Goal: Information Seeking & Learning: Find contact information

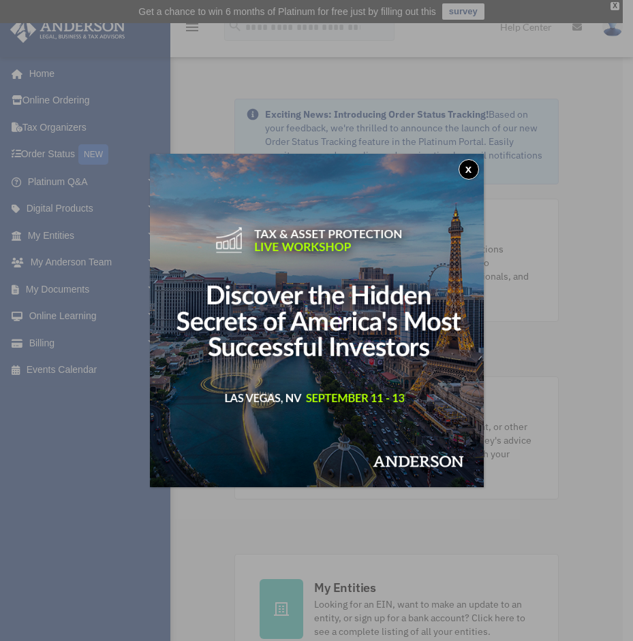
click at [463, 165] on button "x" at bounding box center [468, 169] width 20 height 20
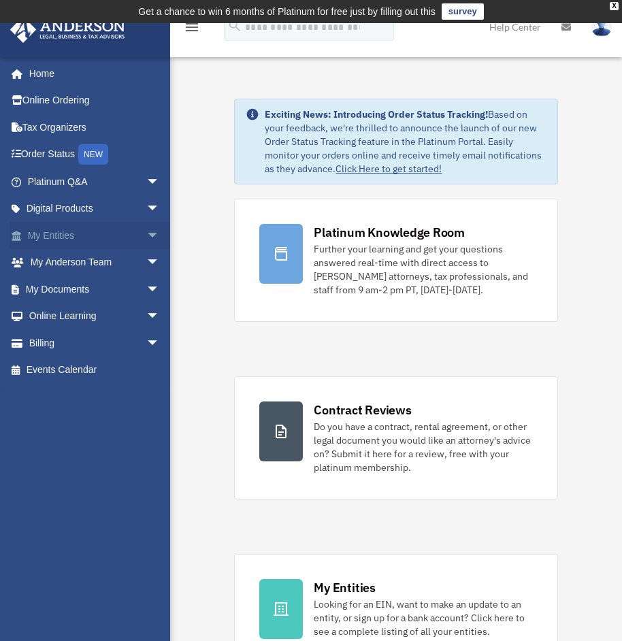
click at [52, 231] on link "My Entities arrow_drop_down" at bounding box center [95, 235] width 171 height 27
click at [146, 234] on span "arrow_drop_down" at bounding box center [159, 236] width 27 height 28
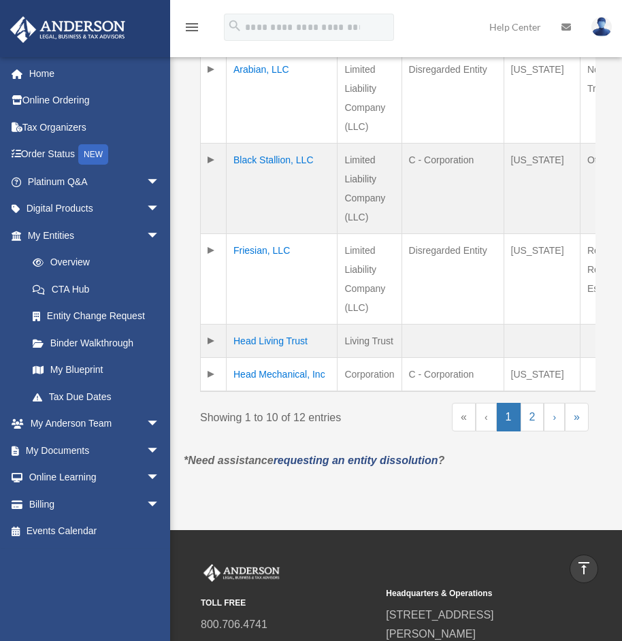
scroll to position [885, 0]
click at [530, 431] on link "2" at bounding box center [533, 416] width 24 height 29
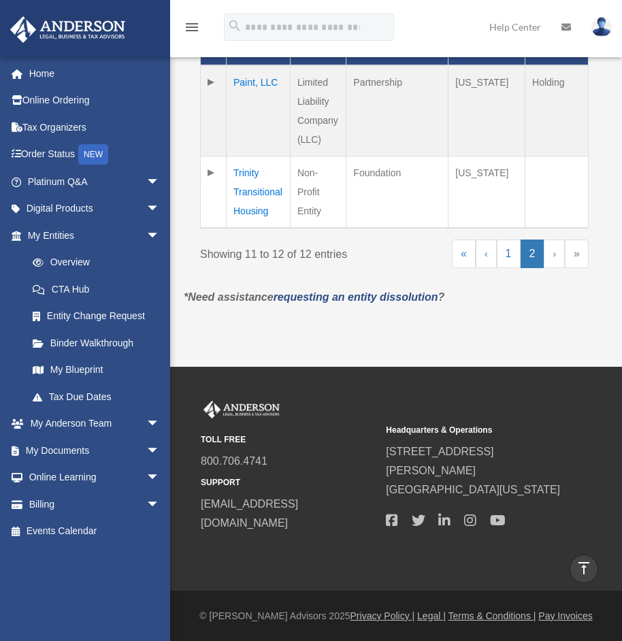
click at [249, 173] on td "Trinity Transitional Housing" at bounding box center [259, 192] width 64 height 72
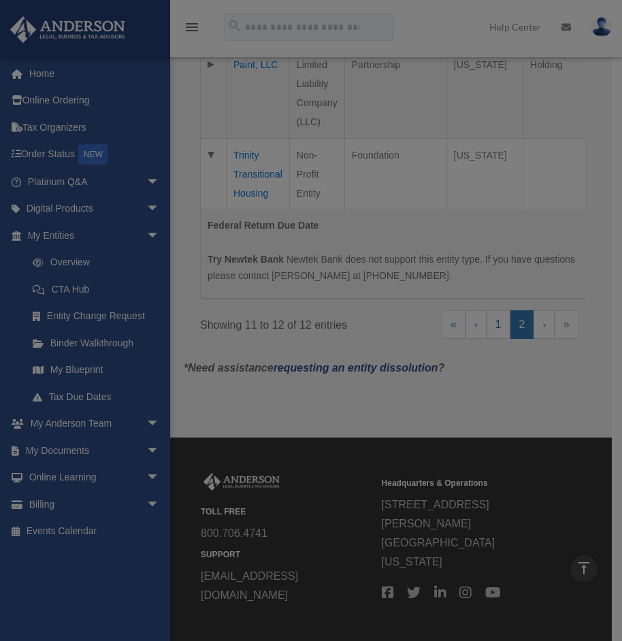
click at [249, 173] on body "X Get a chance to win 6 months of Platinum for free just by filling out this su…" at bounding box center [311, 138] width 622 height 1149
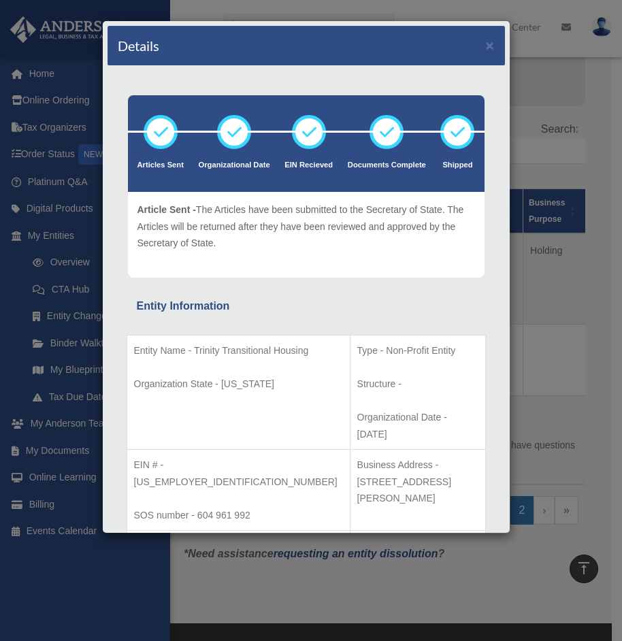
scroll to position [231, 0]
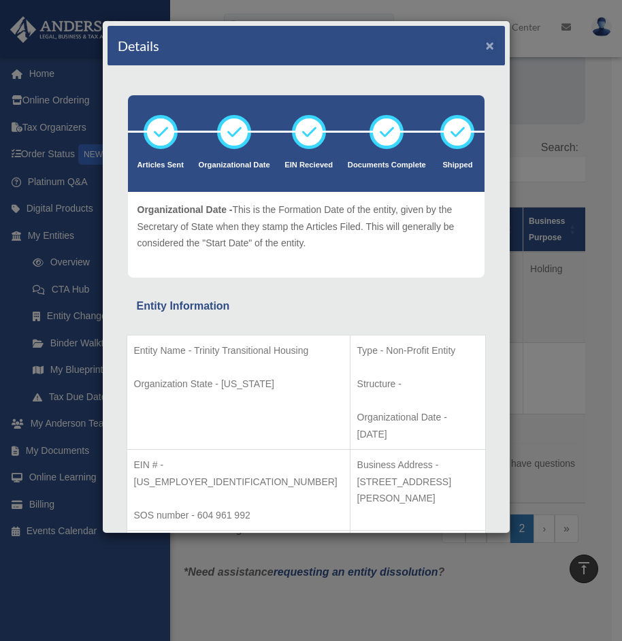
click at [486, 44] on button "×" at bounding box center [490, 45] width 9 height 14
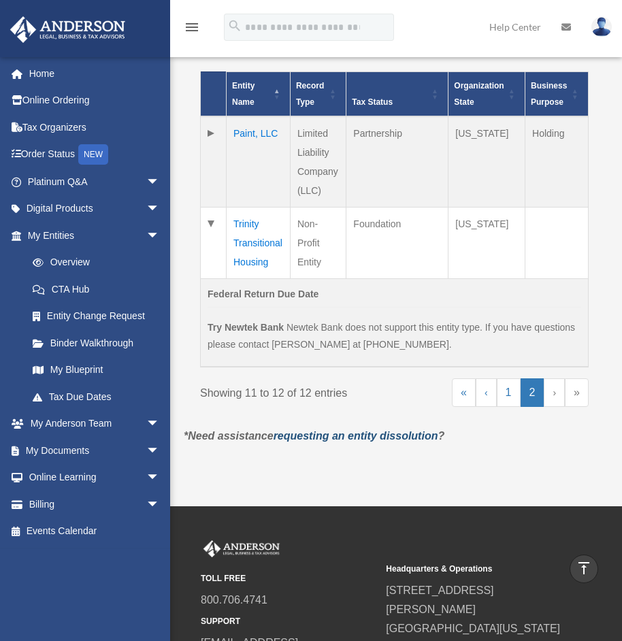
scroll to position [300, 0]
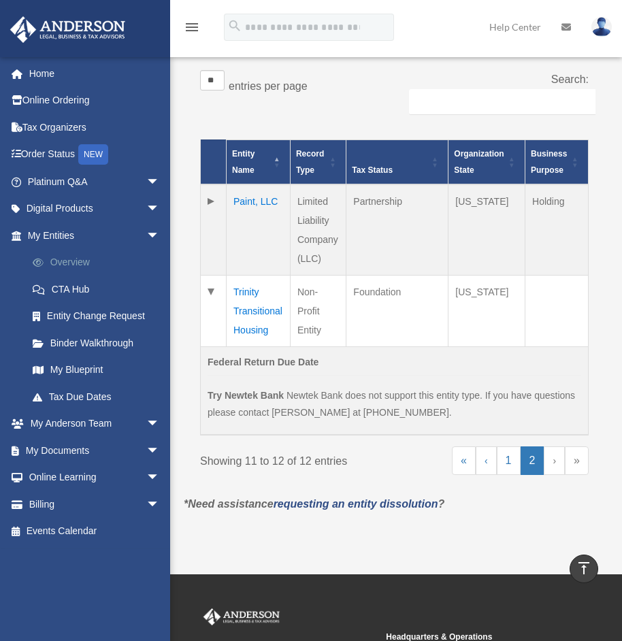
click at [63, 262] on link "Overview" at bounding box center [99, 262] width 161 height 27
click at [65, 285] on link "CTA Hub" at bounding box center [99, 289] width 161 height 27
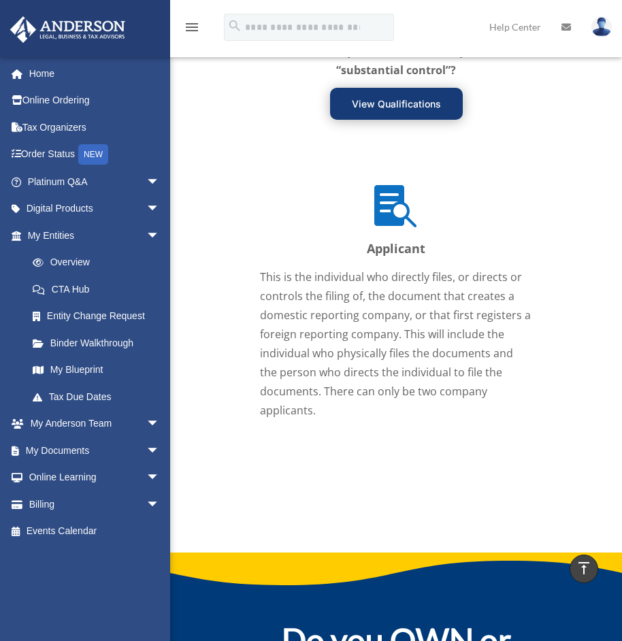
scroll to position [2179, 0]
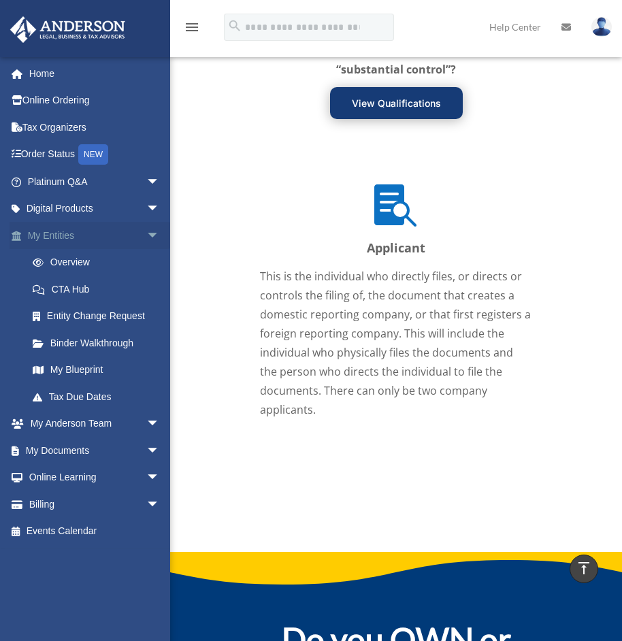
click at [59, 231] on link "My Entities arrow_drop_down" at bounding box center [95, 235] width 171 height 27
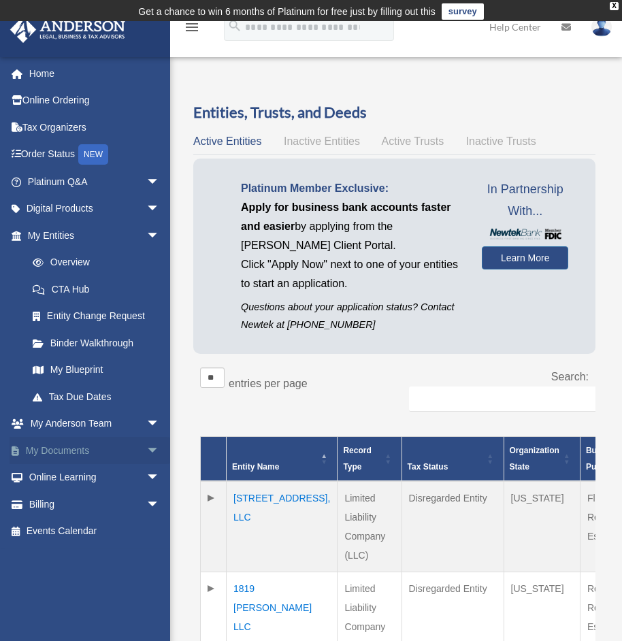
click at [44, 443] on link "My Documents arrow_drop_down" at bounding box center [95, 450] width 171 height 27
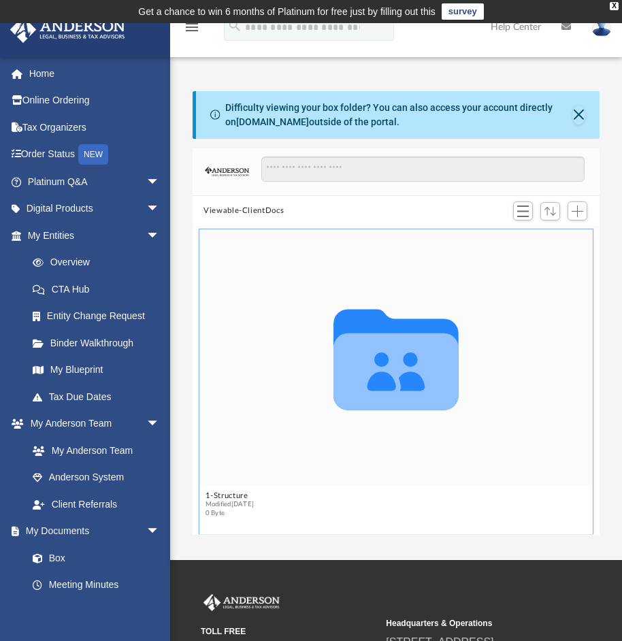
click at [377, 354] on icon "grid" at bounding box center [396, 359] width 125 height 101
click at [386, 354] on icon "grid" at bounding box center [396, 372] width 125 height 77
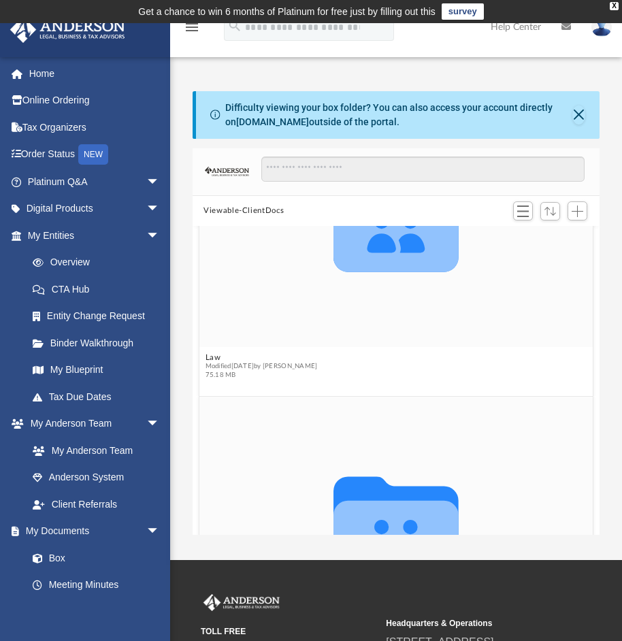
scroll to position [749, 0]
click at [386, 246] on icon "grid" at bounding box center [396, 222] width 125 height 101
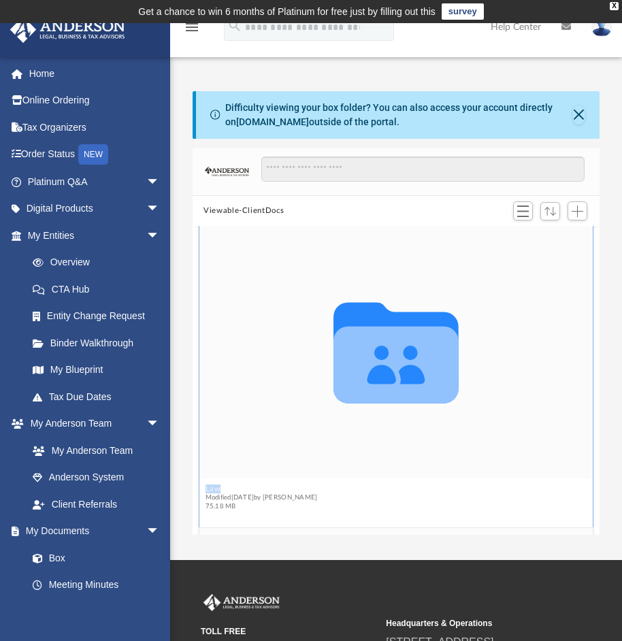
scroll to position [613, 0]
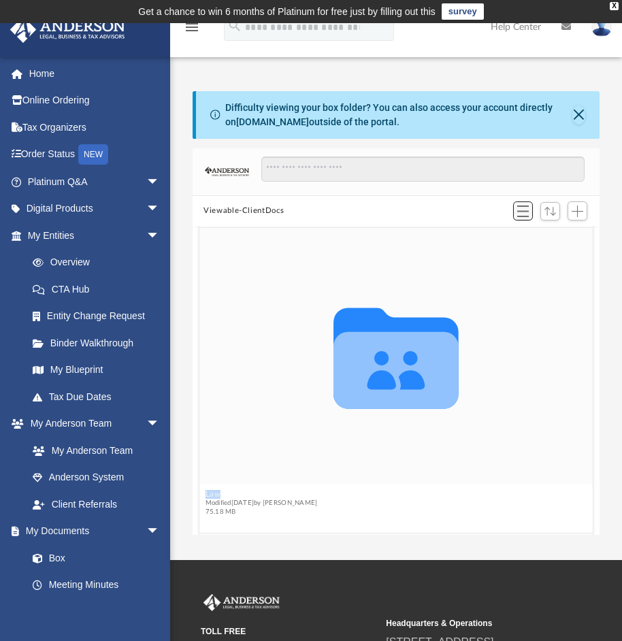
click at [526, 210] on span "Switch to List View" at bounding box center [523, 212] width 12 height 12
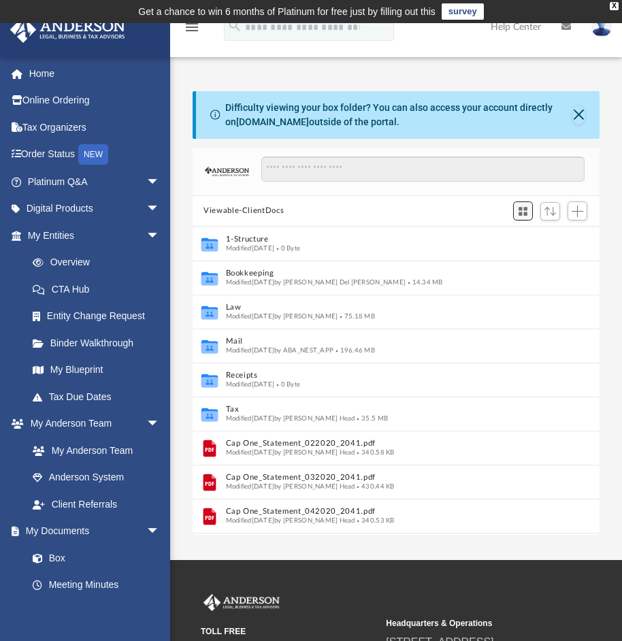
scroll to position [300, 396]
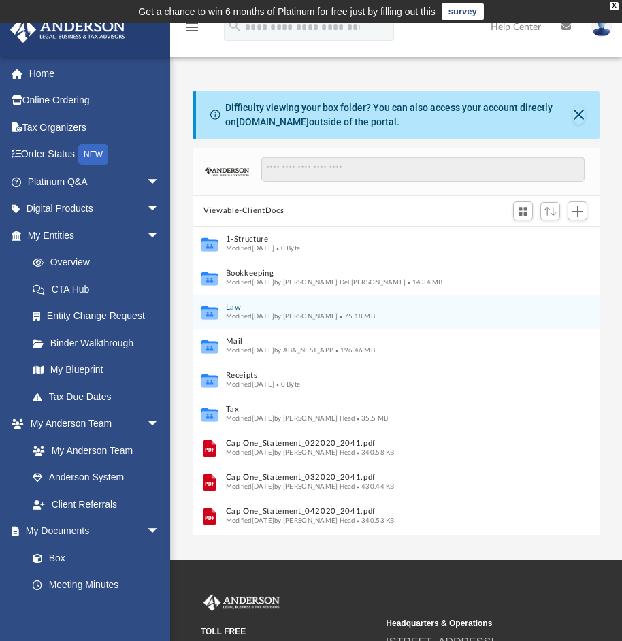
click at [248, 313] on span "Modified Mon Jun 16 2025 by Emily Levy" at bounding box center [282, 316] width 112 height 7
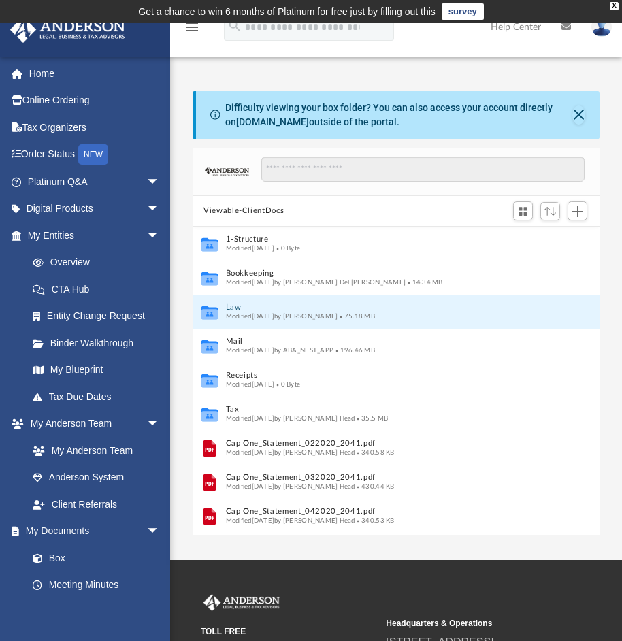
click at [248, 313] on span "Modified Mon Jun 16 2025 by Emily Levy" at bounding box center [282, 316] width 112 height 7
click at [211, 310] on icon "grid" at bounding box center [210, 314] width 16 height 10
click at [211, 312] on icon "grid" at bounding box center [210, 313] width 16 height 14
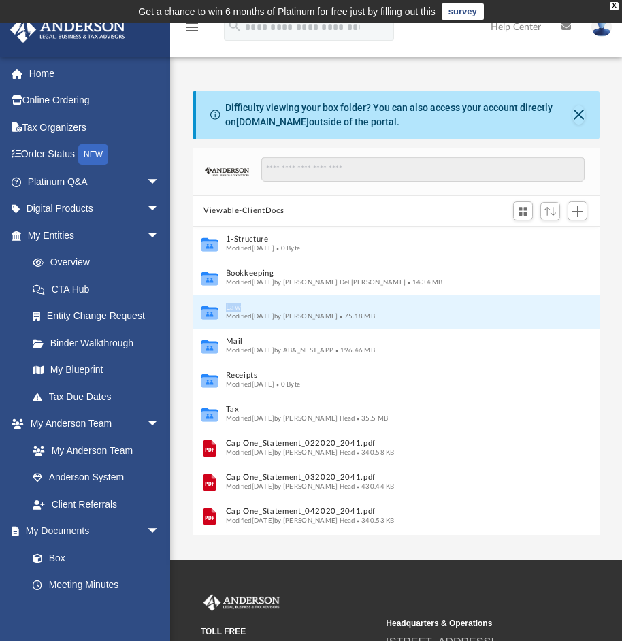
click at [211, 312] on icon "grid" at bounding box center [210, 313] width 16 height 14
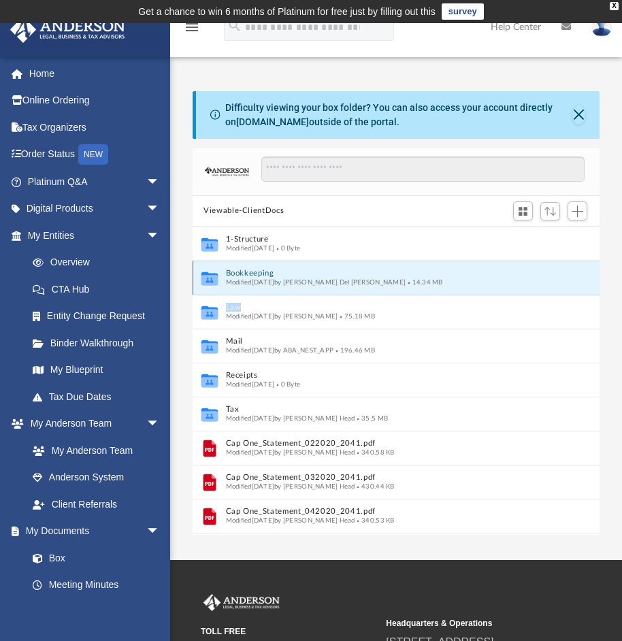
click at [249, 272] on button "Bookkeeping" at bounding box center [382, 273] width 313 height 9
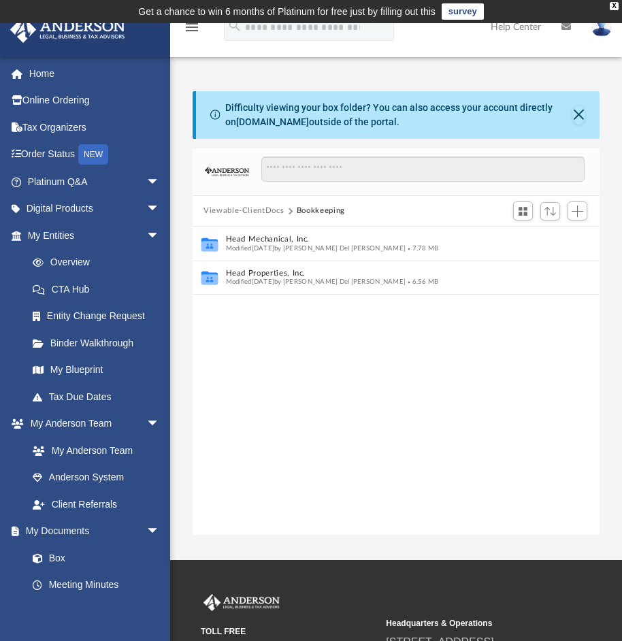
click at [225, 307] on div "Collaborated Folder Head Mechanical, Inc. Modified Wed Aug 12 2020 by Ruby Del …" at bounding box center [396, 381] width 407 height 309
click at [578, 110] on button "Close" at bounding box center [579, 115] width 13 height 19
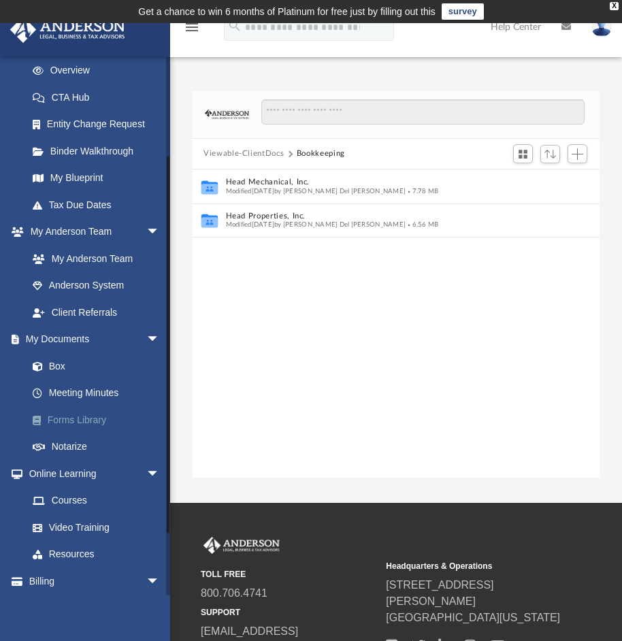
scroll to position [204, 0]
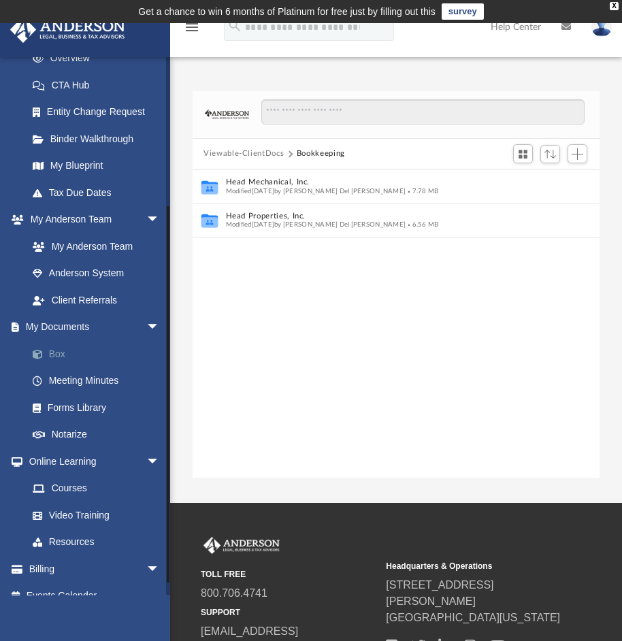
click at [57, 354] on link "Box" at bounding box center [99, 353] width 161 height 27
click at [40, 353] on span at bounding box center [44, 355] width 9 height 10
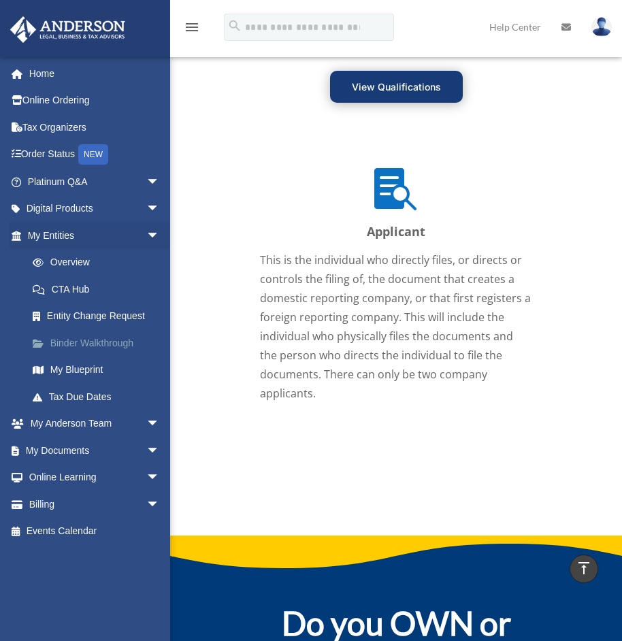
scroll to position [2194, 0]
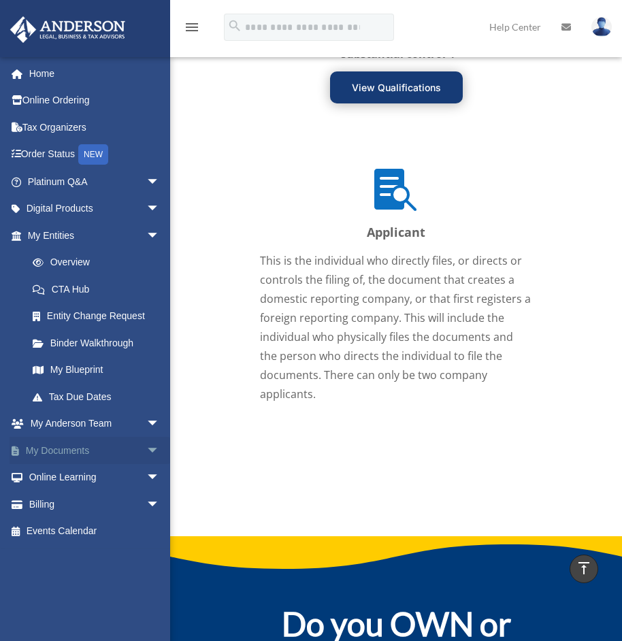
click at [66, 447] on link "My Documents arrow_drop_down" at bounding box center [95, 450] width 171 height 27
click at [146, 449] on span "arrow_drop_down" at bounding box center [159, 451] width 27 height 28
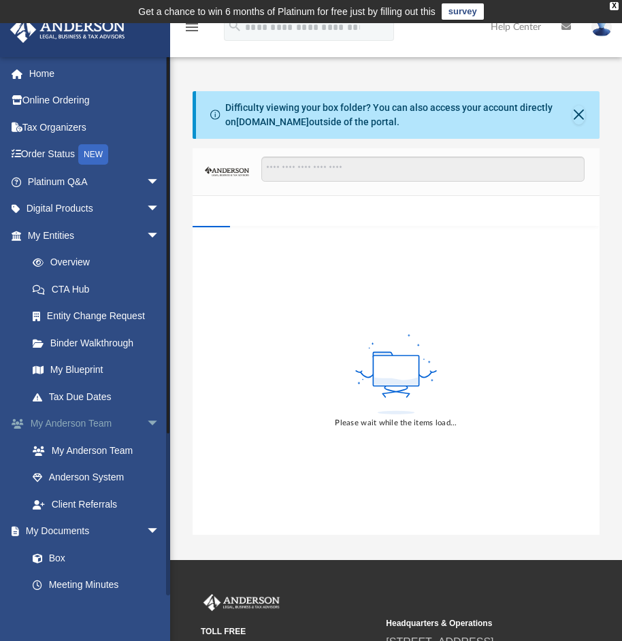
click at [146, 421] on span "arrow_drop_down" at bounding box center [159, 425] width 27 height 28
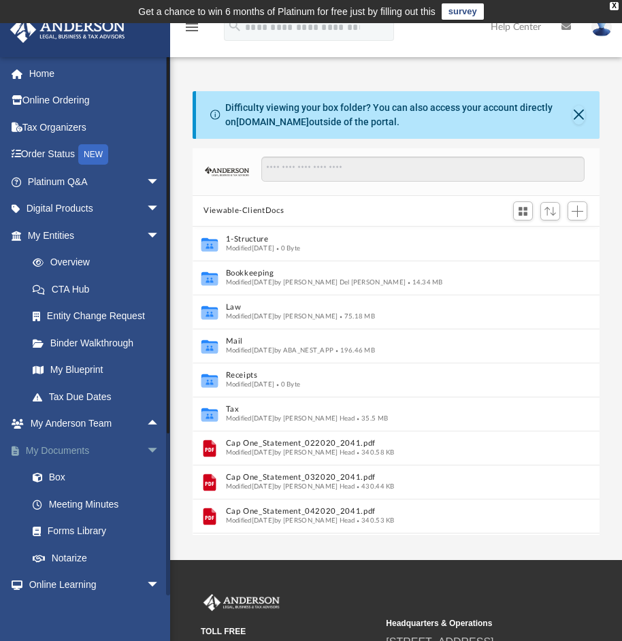
scroll to position [300, 396]
click at [50, 473] on link "Box" at bounding box center [99, 477] width 161 height 27
click at [52, 475] on link "Box" at bounding box center [99, 477] width 161 height 27
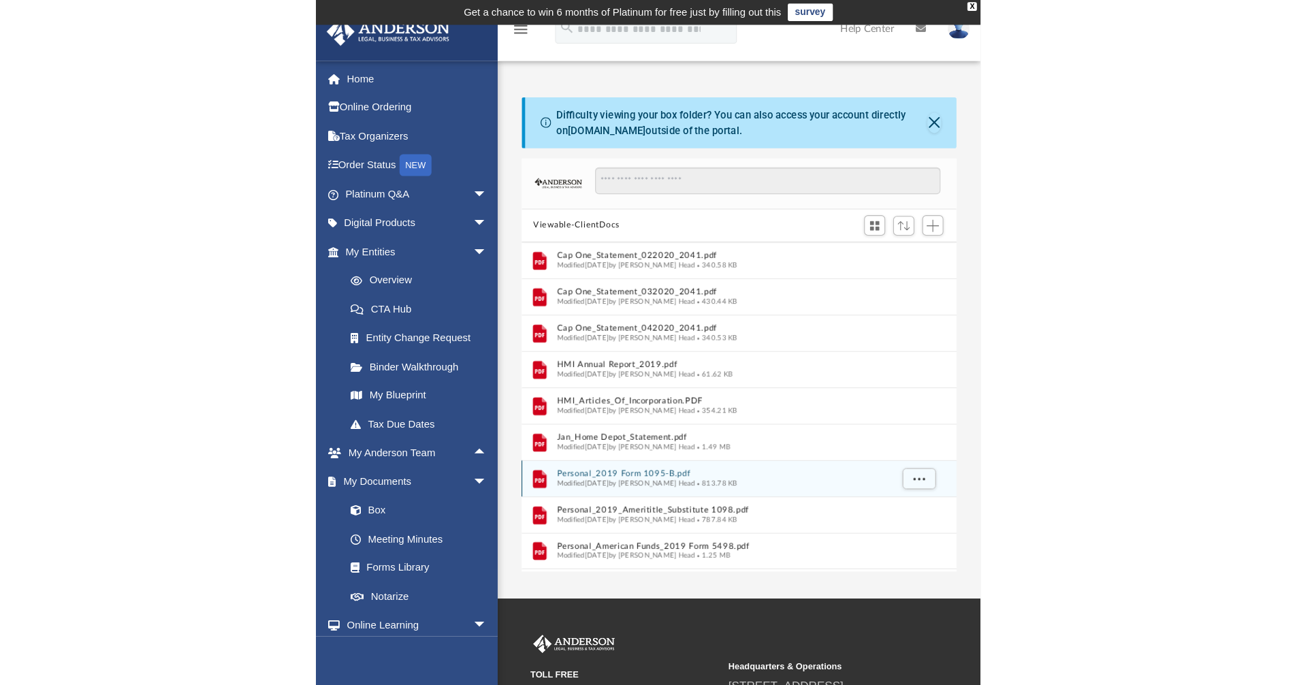
scroll to position [0, 0]
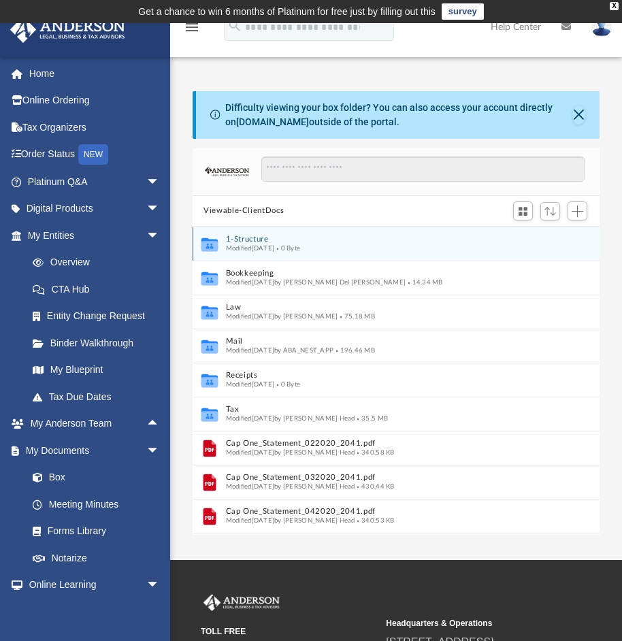
click at [255, 245] on span "Modified Wed Dec 4 2019" at bounding box center [250, 248] width 49 height 7
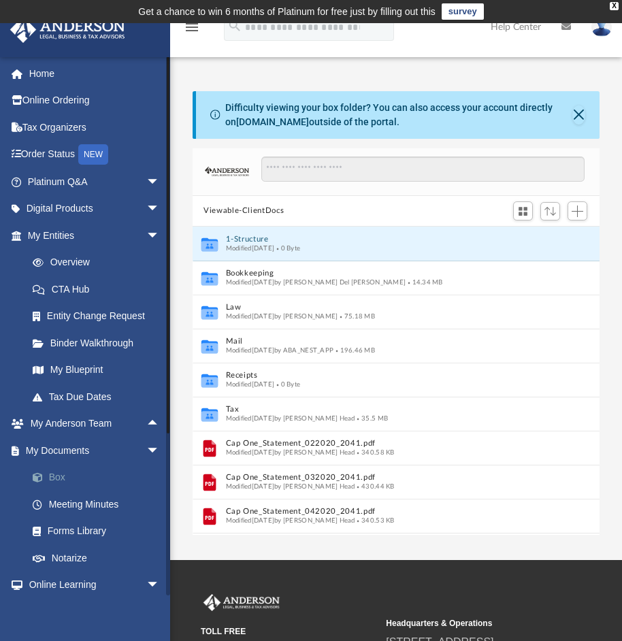
click at [55, 477] on link "Box" at bounding box center [99, 477] width 161 height 27
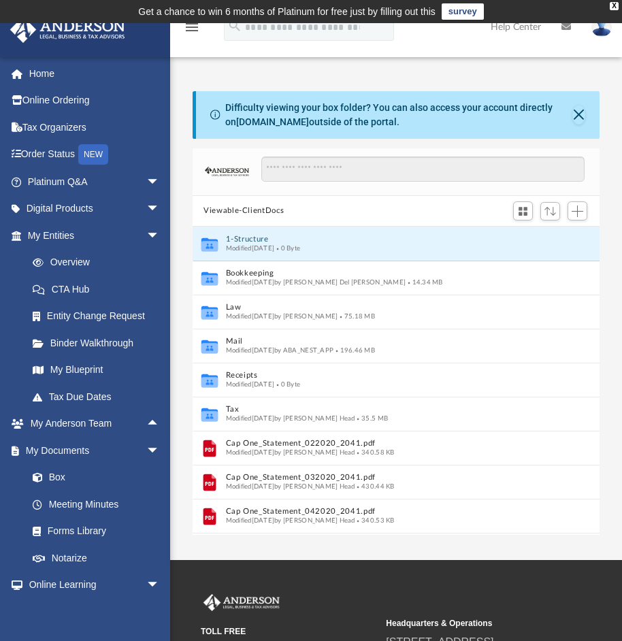
scroll to position [300, 1004]
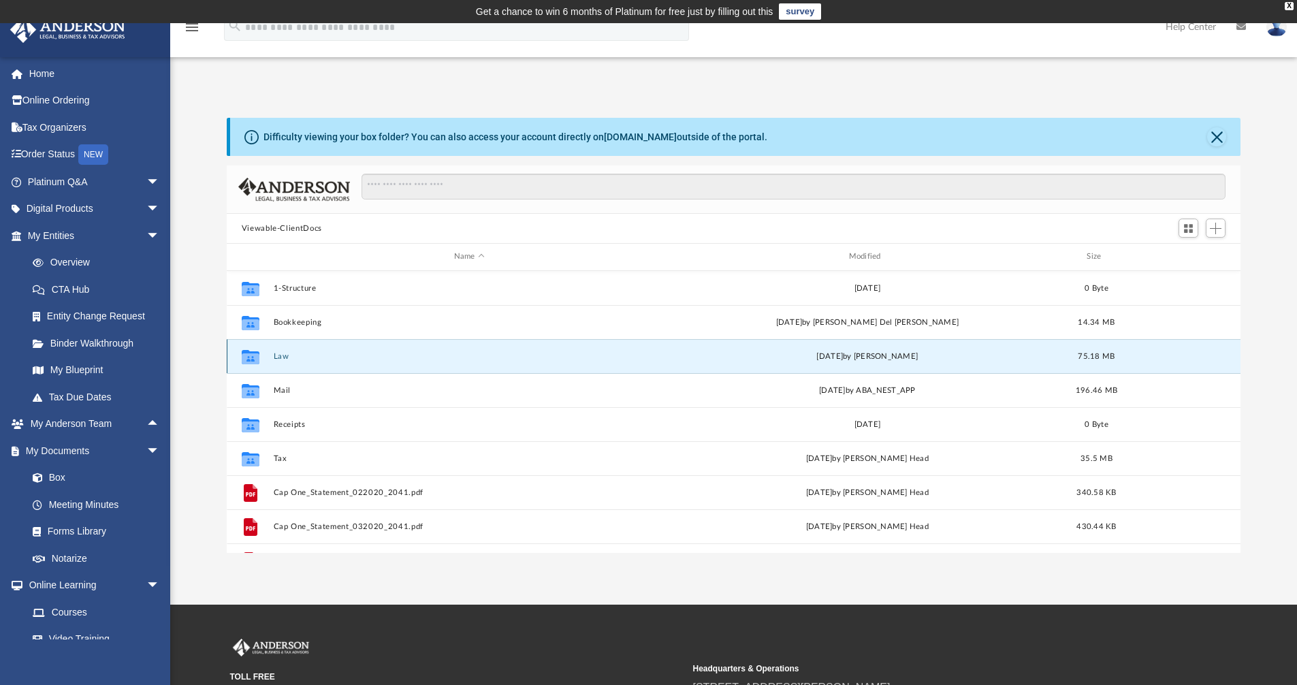
click at [286, 356] on button "Law" at bounding box center [469, 356] width 392 height 9
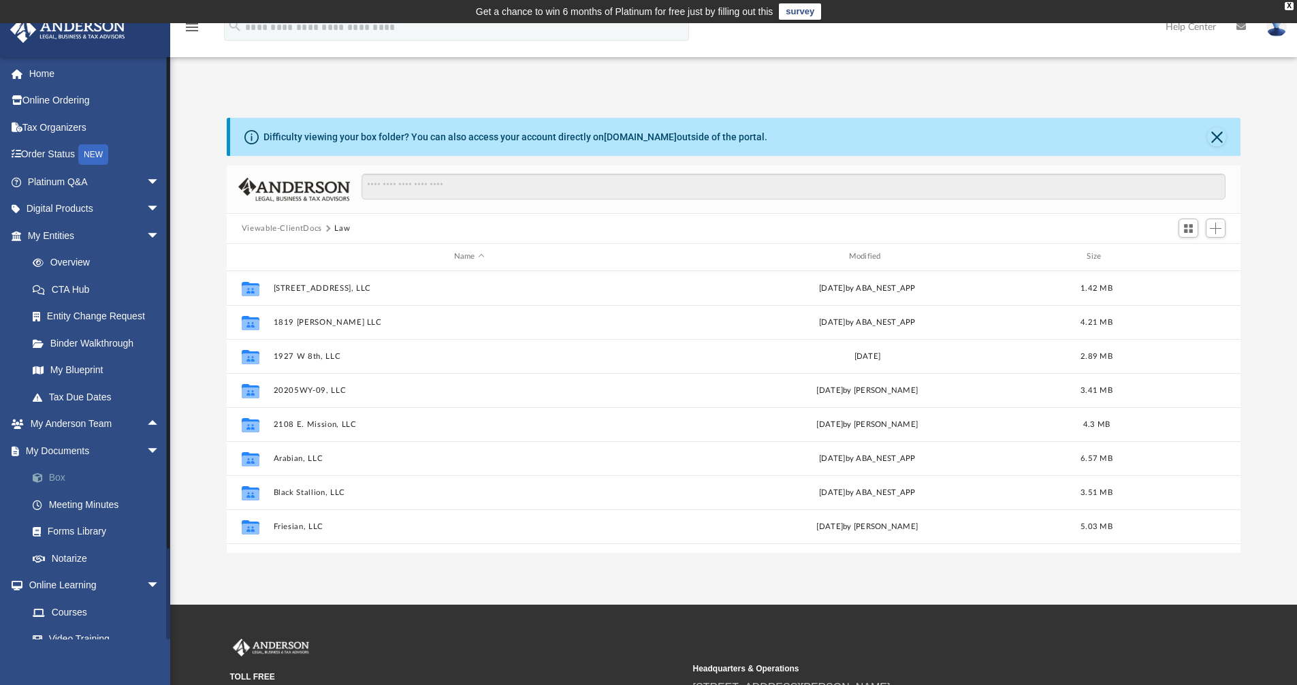
click at [57, 475] on link "Box" at bounding box center [99, 477] width 161 height 27
click at [54, 475] on link "Box" at bounding box center [99, 477] width 161 height 27
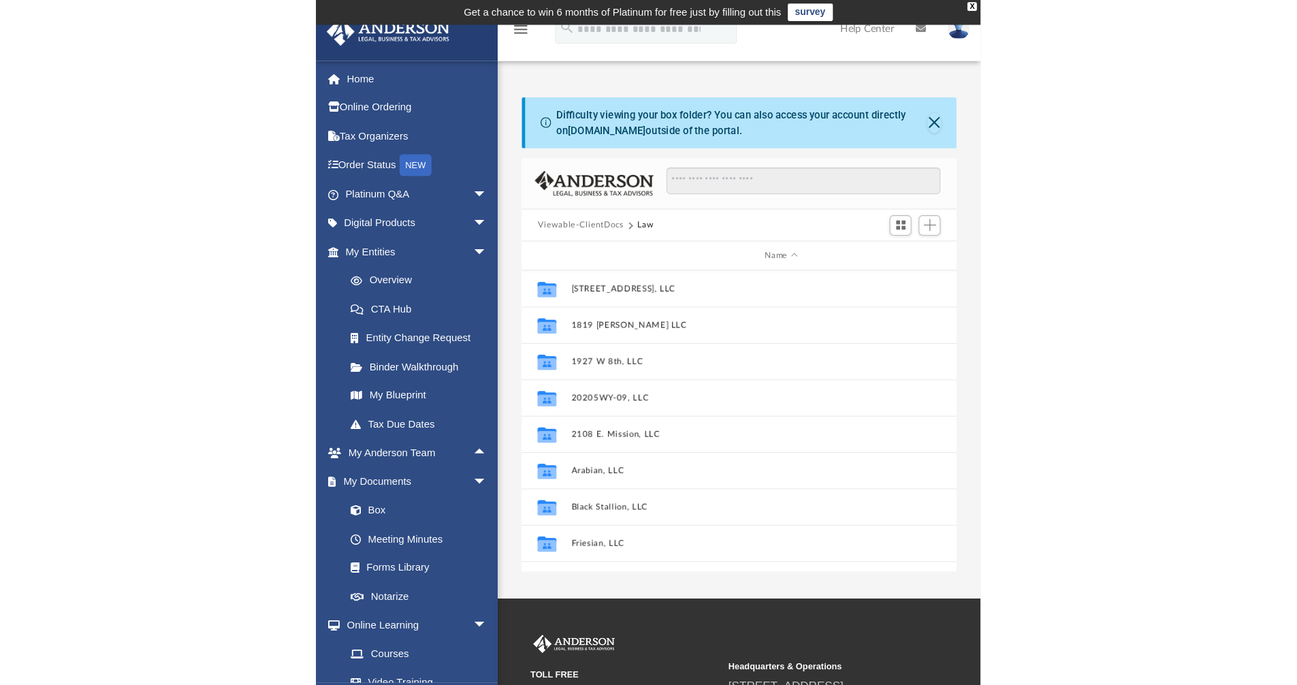
scroll to position [300, 396]
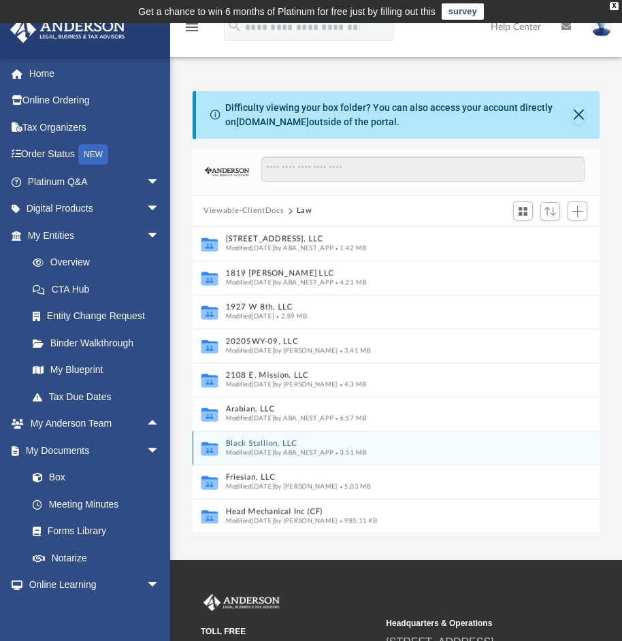
click at [287, 464] on div "Collaborated Folder Black Stallion, LLC Modified Tue Mar 25 2025 by ABA_NEST_AP…" at bounding box center [396, 448] width 407 height 34
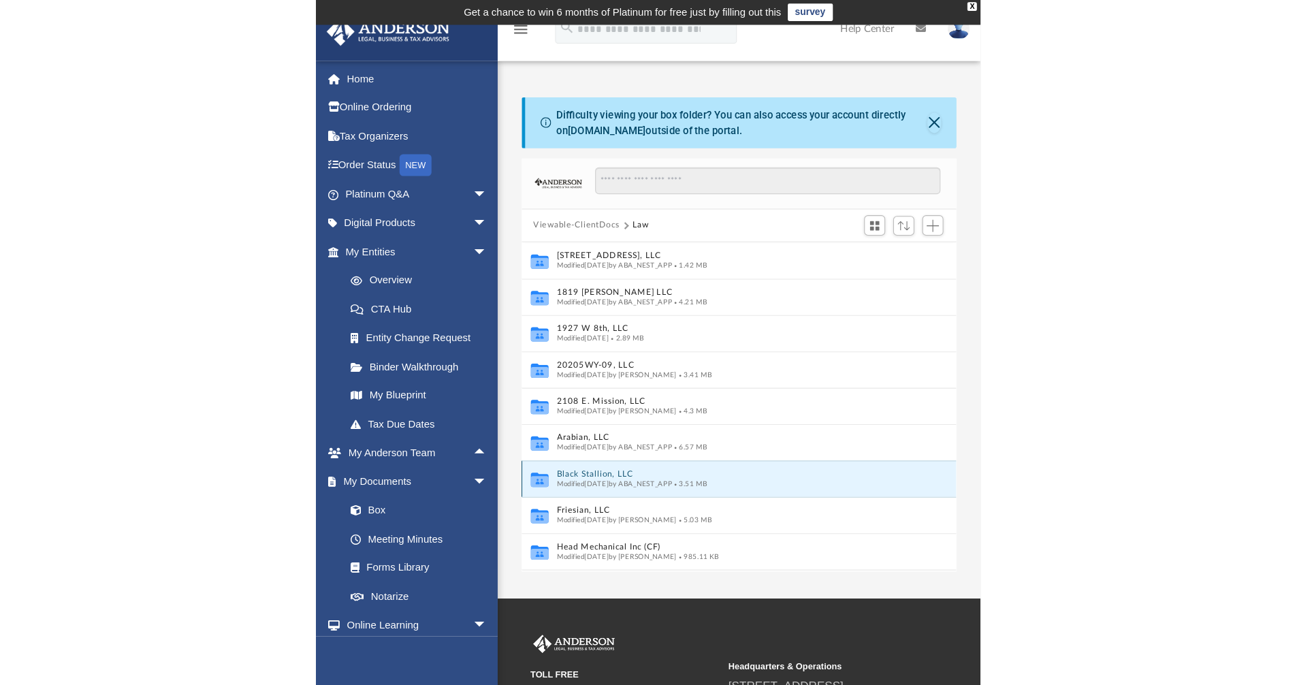
scroll to position [300, 1004]
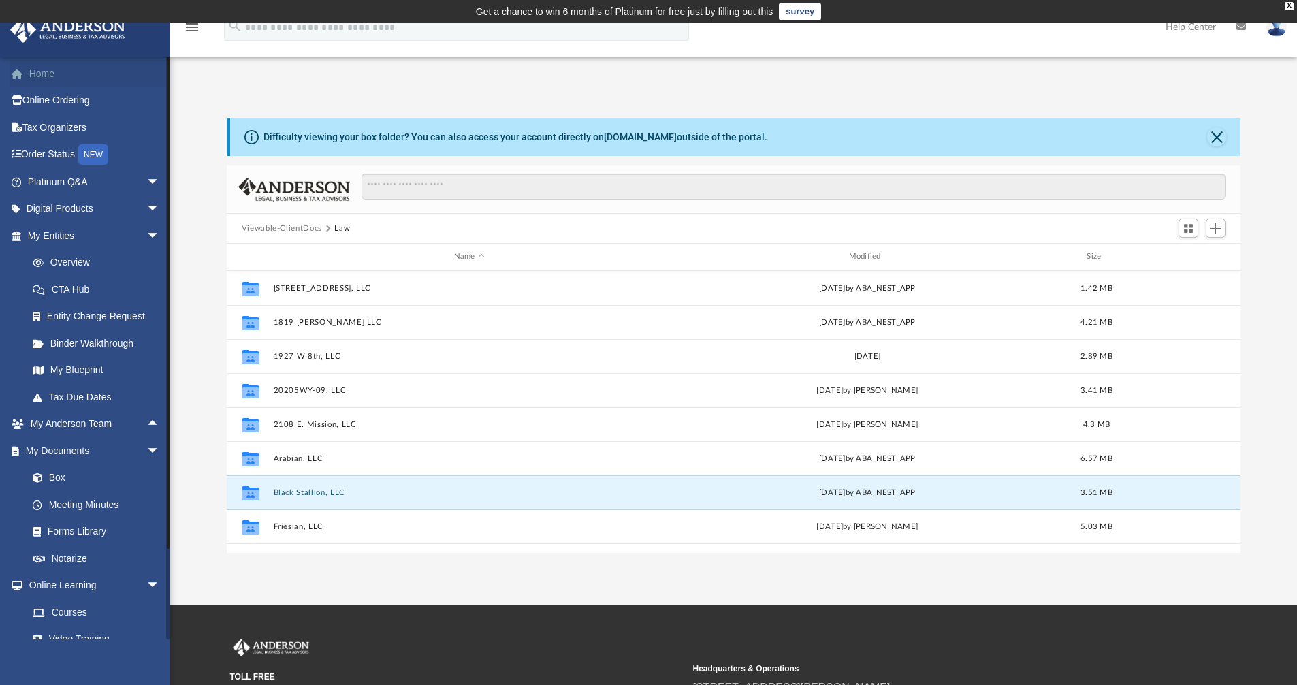
click at [46, 74] on link "Home" at bounding box center [95, 73] width 171 height 27
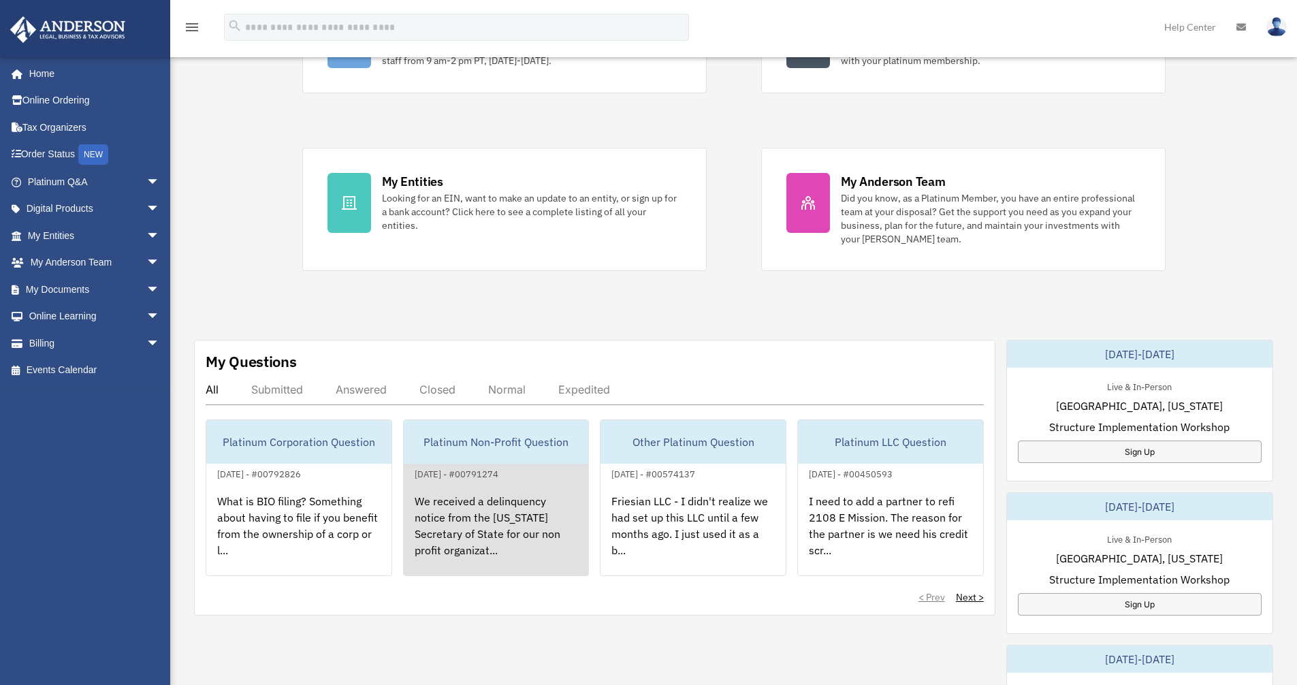
scroll to position [204, 0]
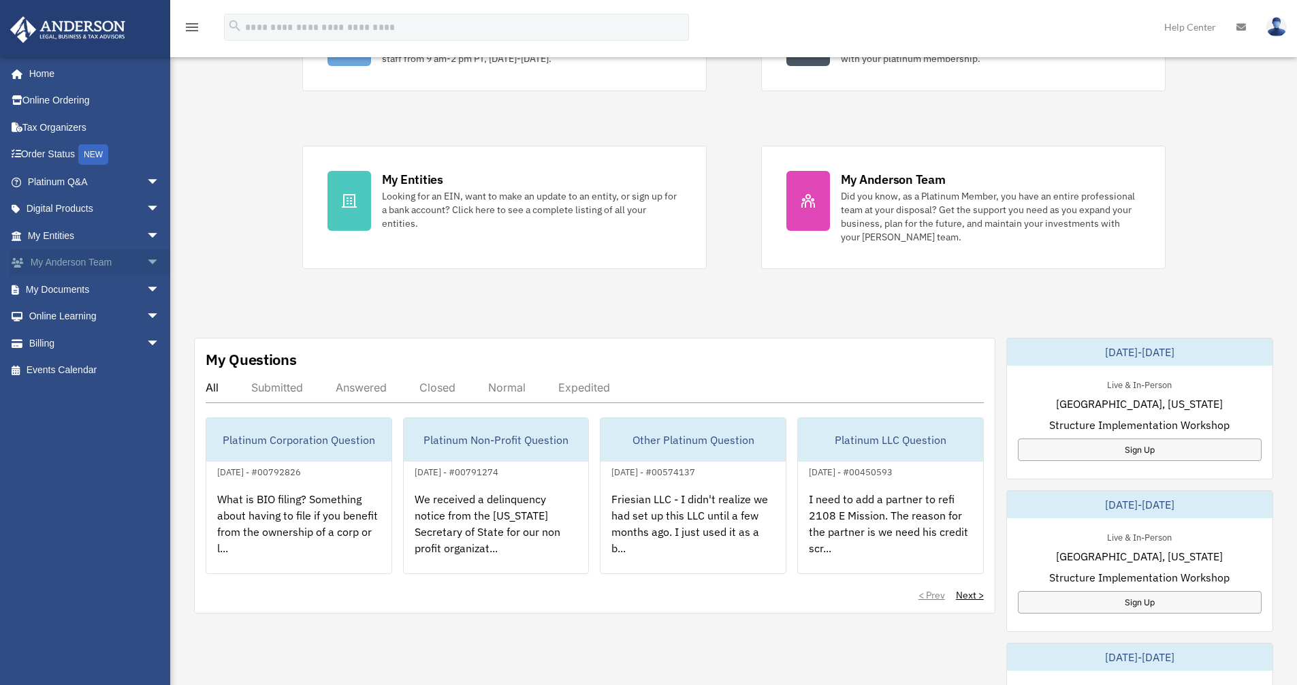
click at [39, 263] on link "My Anderson Team arrow_drop_down" at bounding box center [95, 262] width 171 height 27
click at [146, 261] on span "arrow_drop_down" at bounding box center [159, 263] width 27 height 28
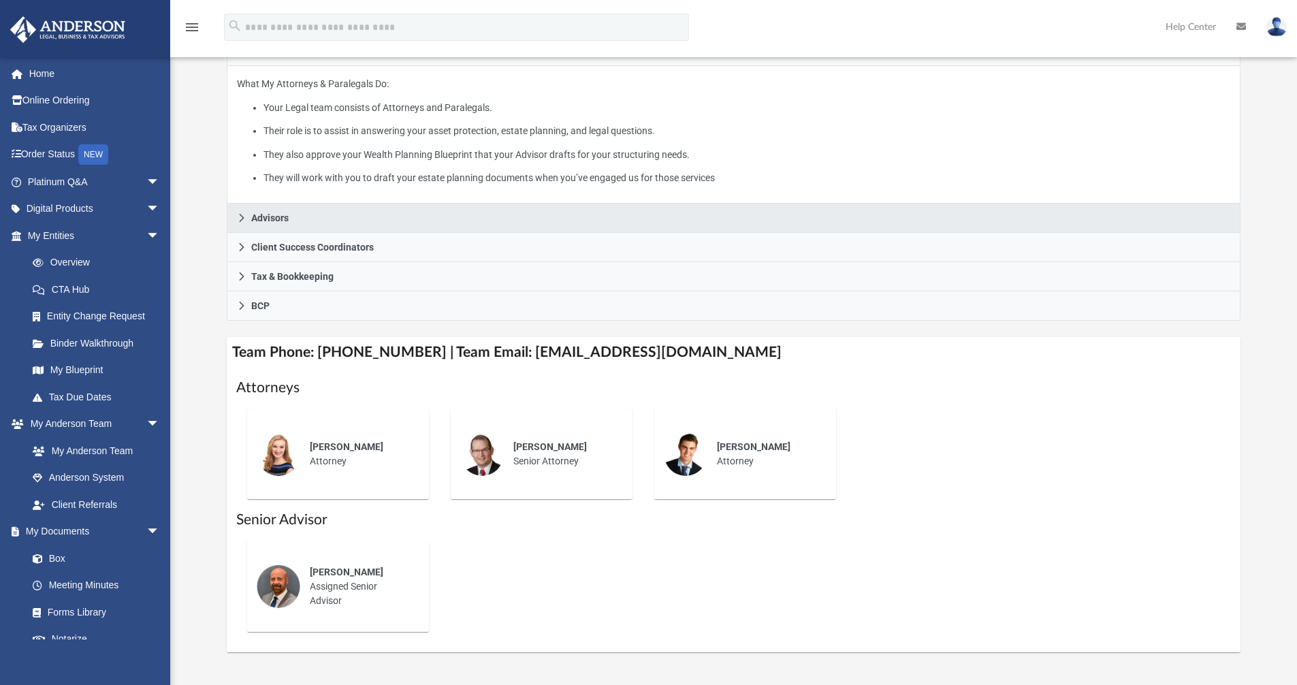
scroll to position [272, 0]
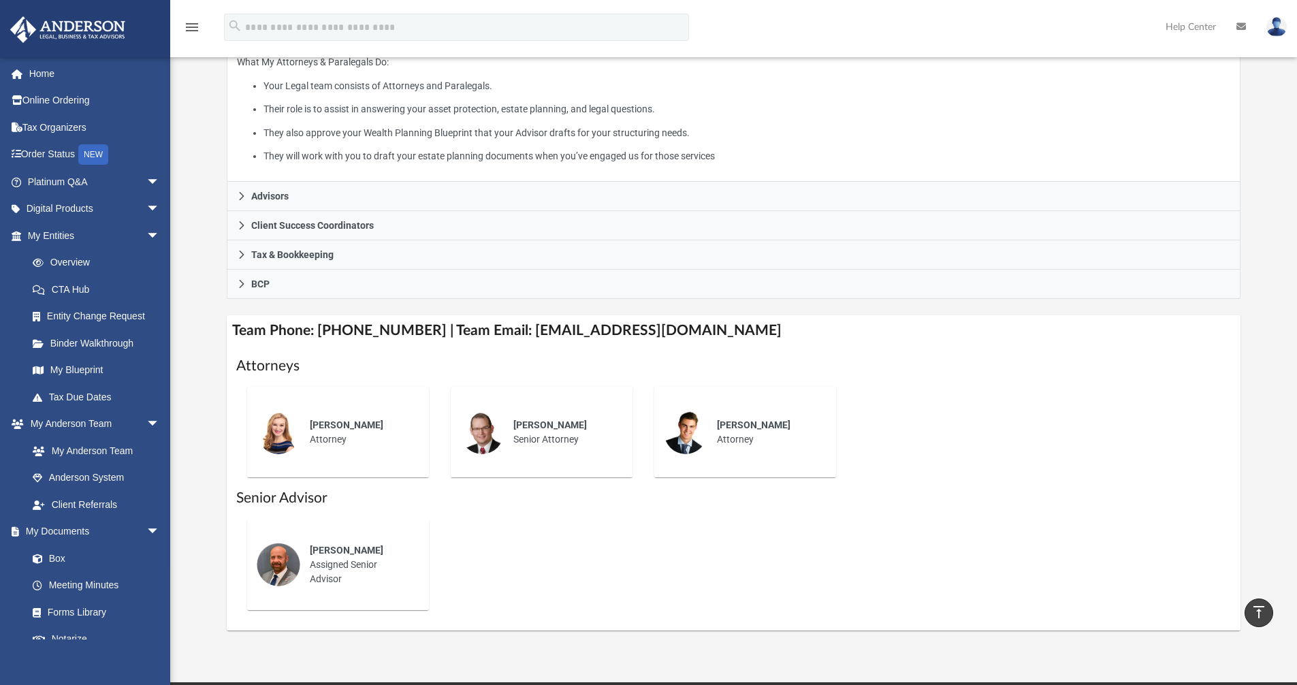
click at [555, 330] on h4 "Team Phone: [PHONE_NUMBER] | Team Email: [EMAIL_ADDRESS][DOMAIN_NAME]" at bounding box center [734, 330] width 1014 height 31
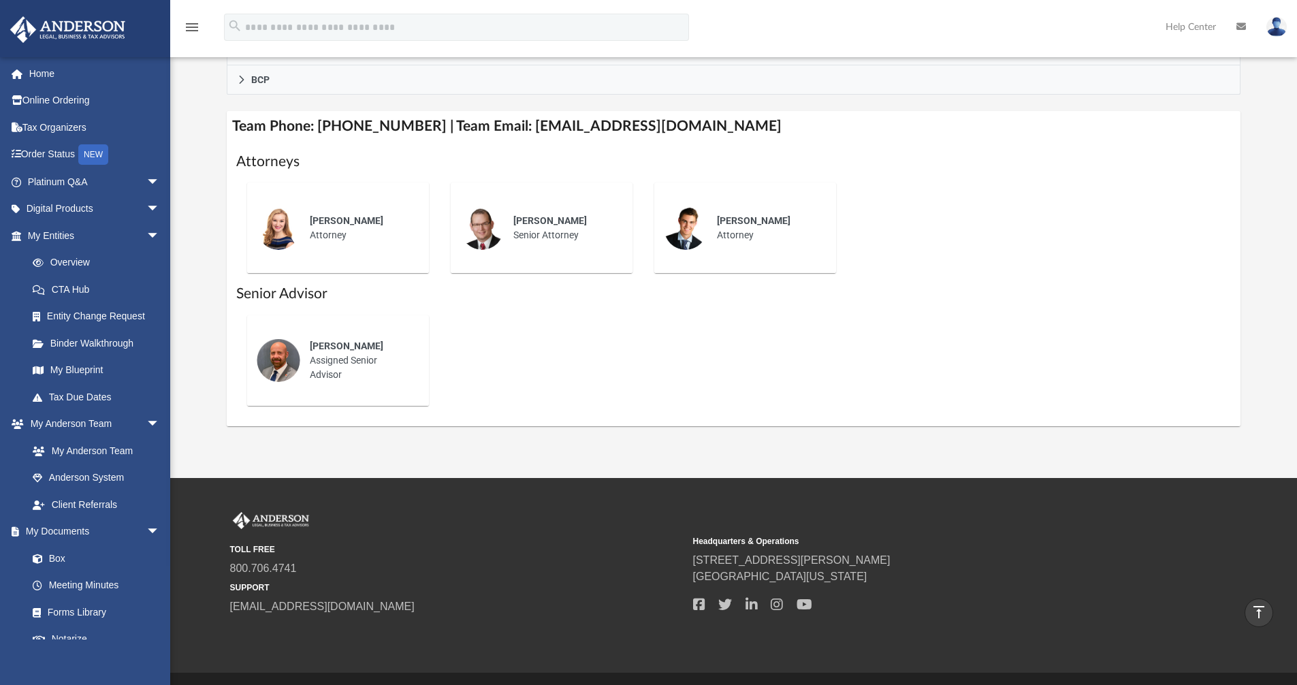
scroll to position [340, 0]
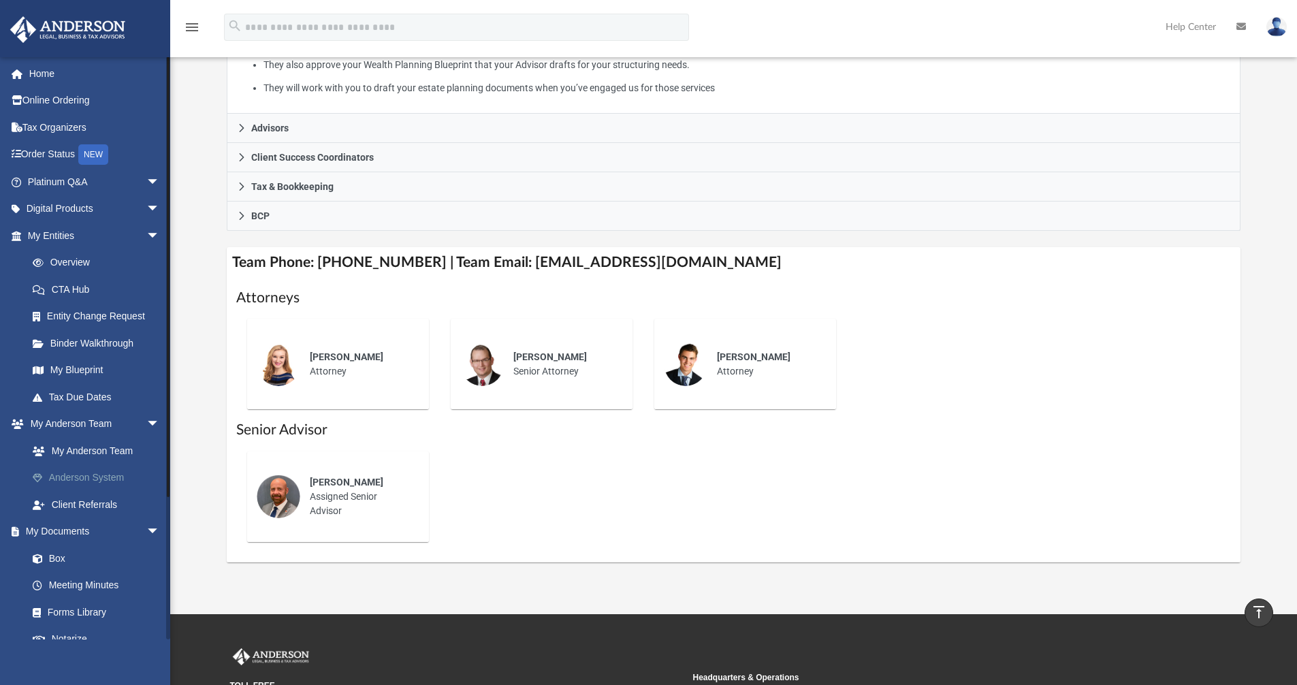
click at [80, 473] on link "Anderson System" at bounding box center [99, 477] width 161 height 27
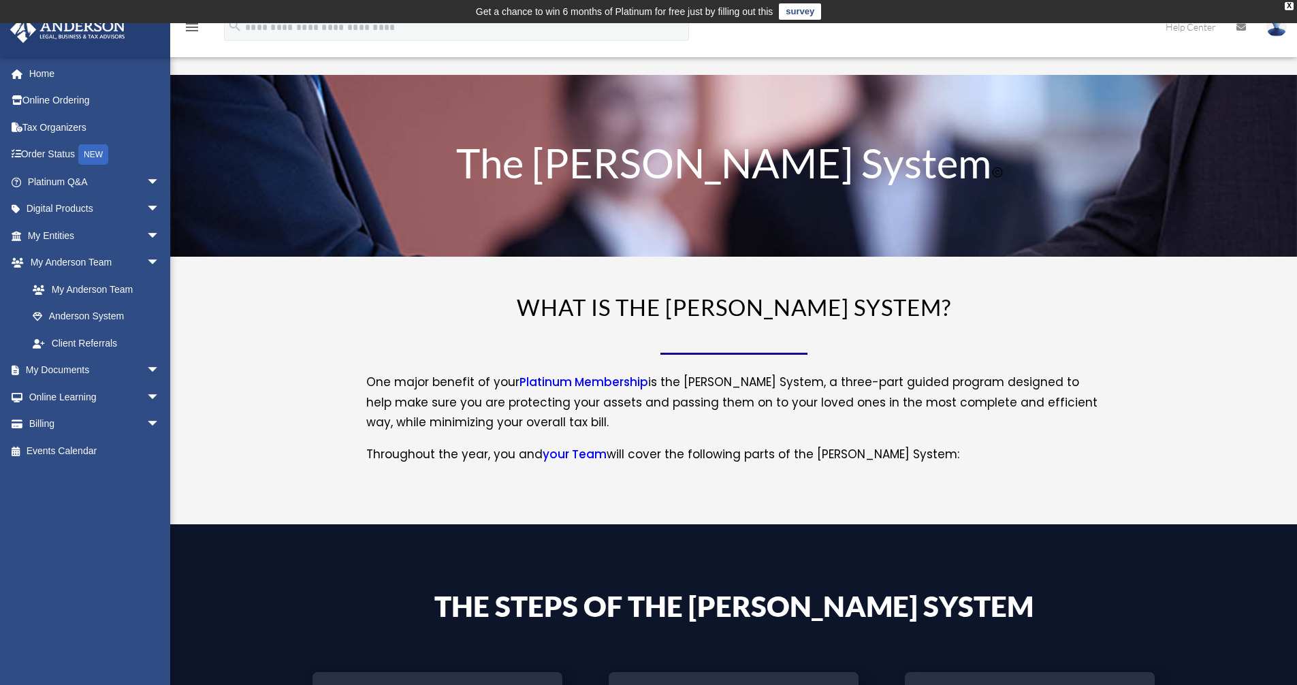
click at [579, 452] on link "your Team" at bounding box center [575, 457] width 64 height 23
click at [580, 450] on link "your Team" at bounding box center [575, 457] width 64 height 23
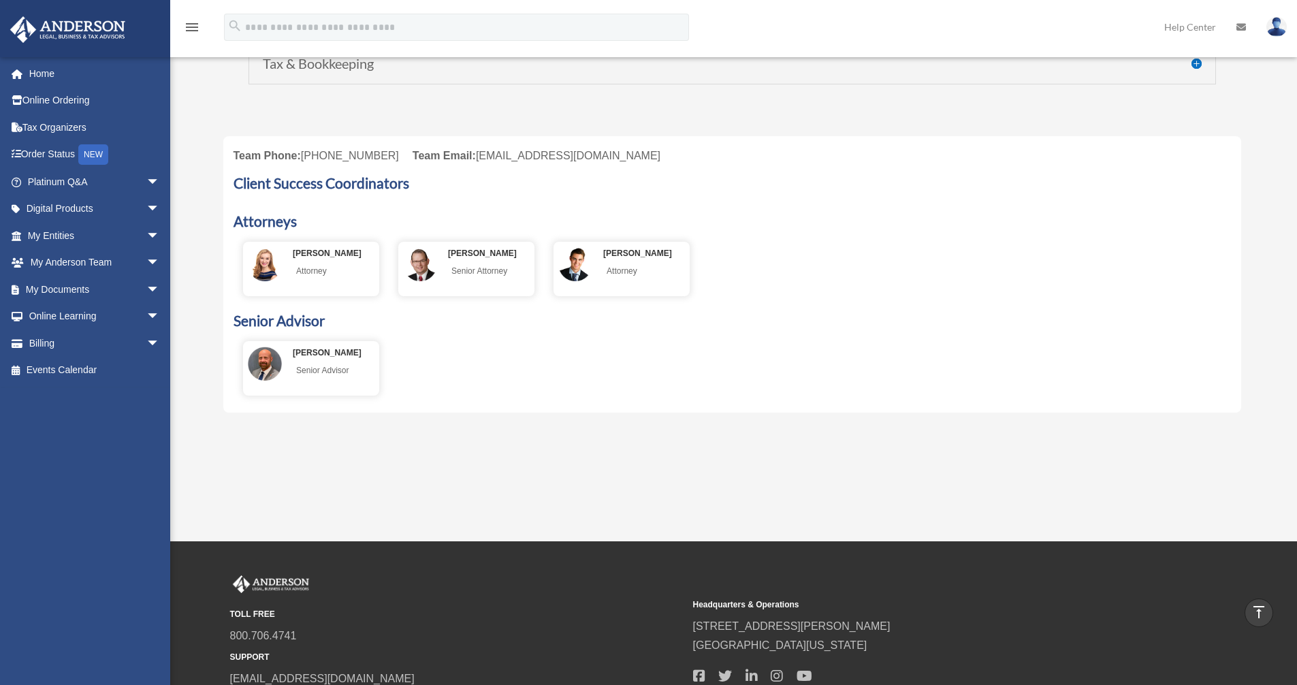
scroll to position [477, 0]
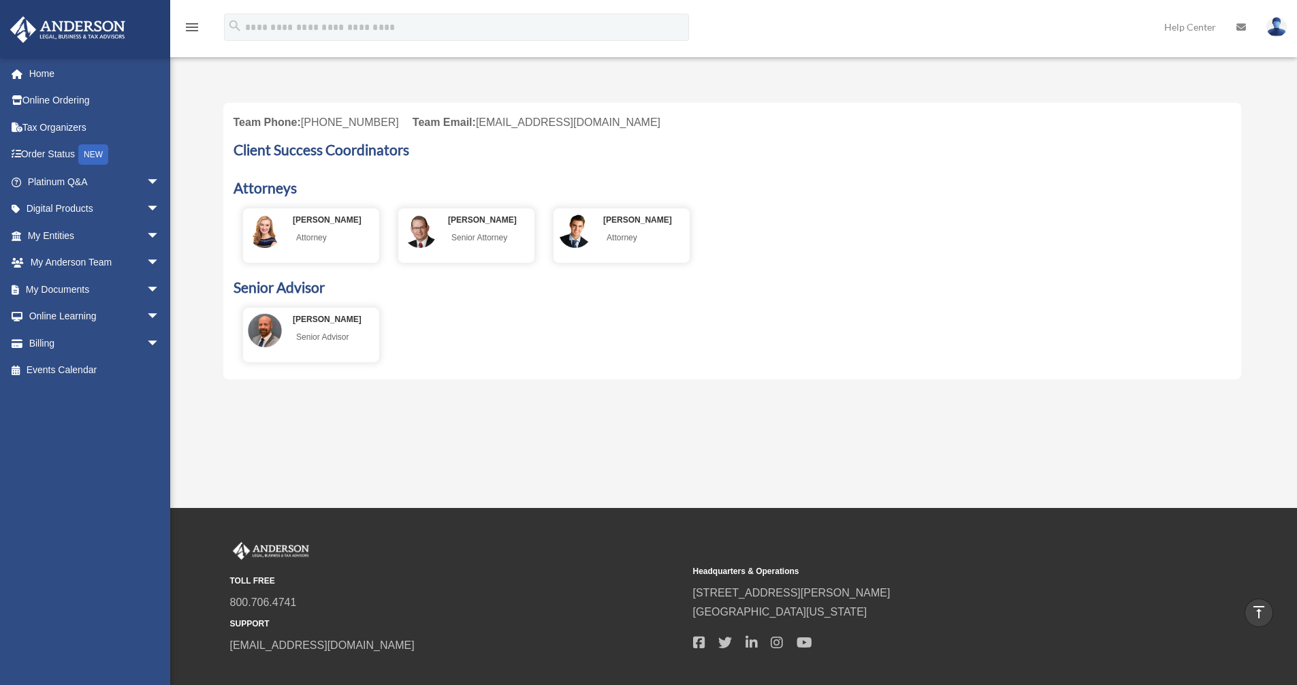
click at [292, 322] on div "[PERSON_NAME] Senior Advisor" at bounding box center [313, 330] width 131 height 35
click at [261, 327] on img at bounding box center [265, 330] width 34 height 34
click at [307, 327] on div "Senior Advisor" at bounding box center [339, 337] width 92 height 21
click at [314, 325] on div "[PERSON_NAME]" at bounding box center [339, 320] width 92 height 14
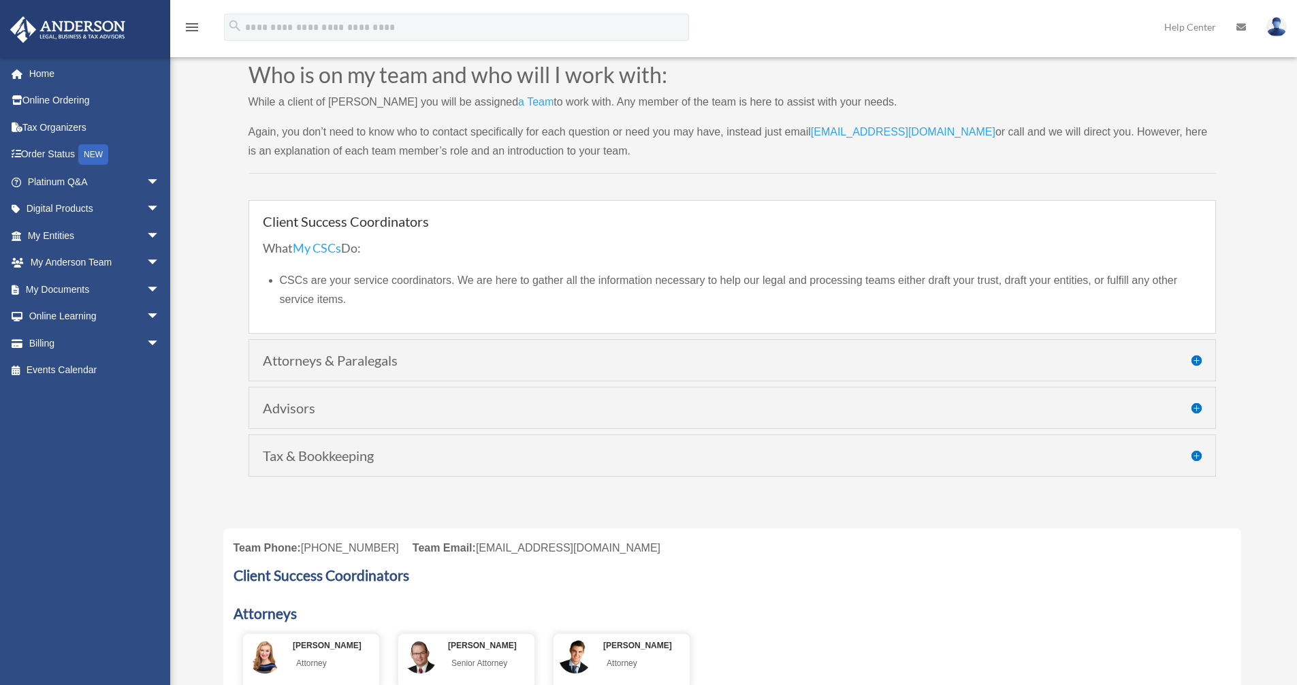
scroll to position [272, 0]
